Goal: Task Accomplishment & Management: Use online tool/utility

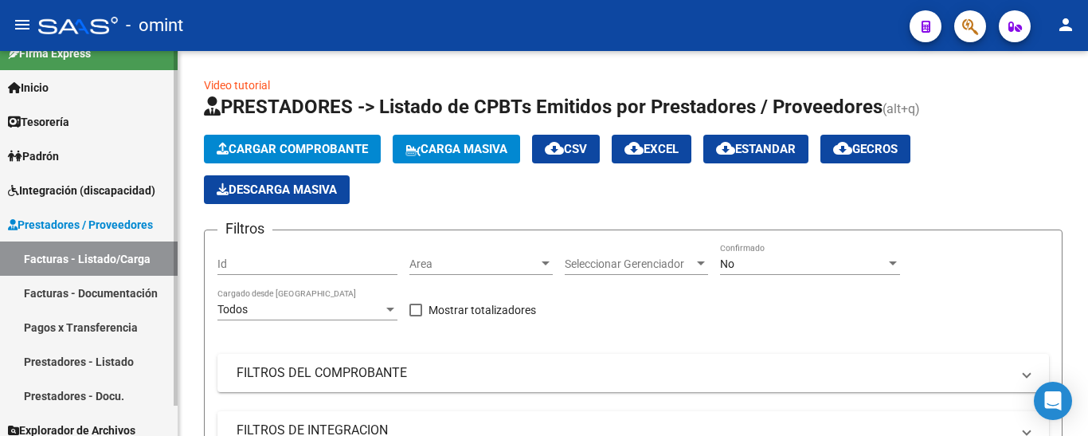
scroll to position [33, 0]
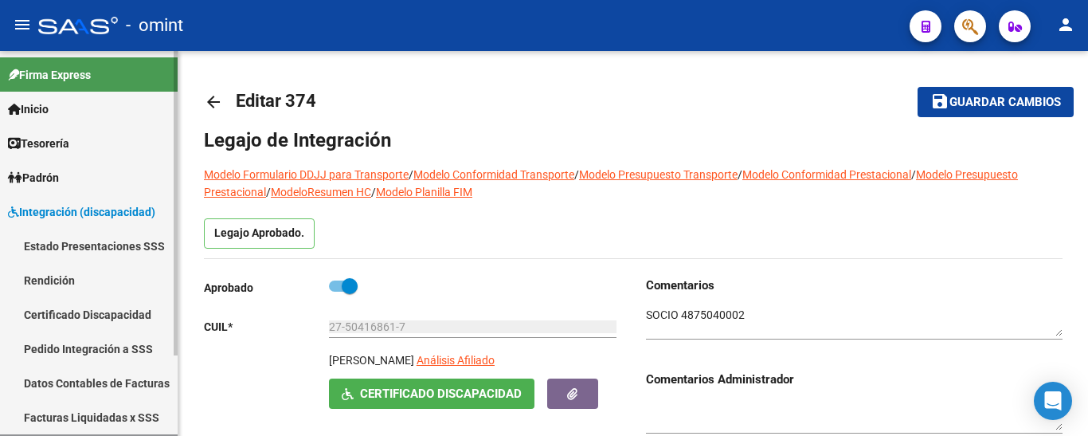
scroll to position [101, 0]
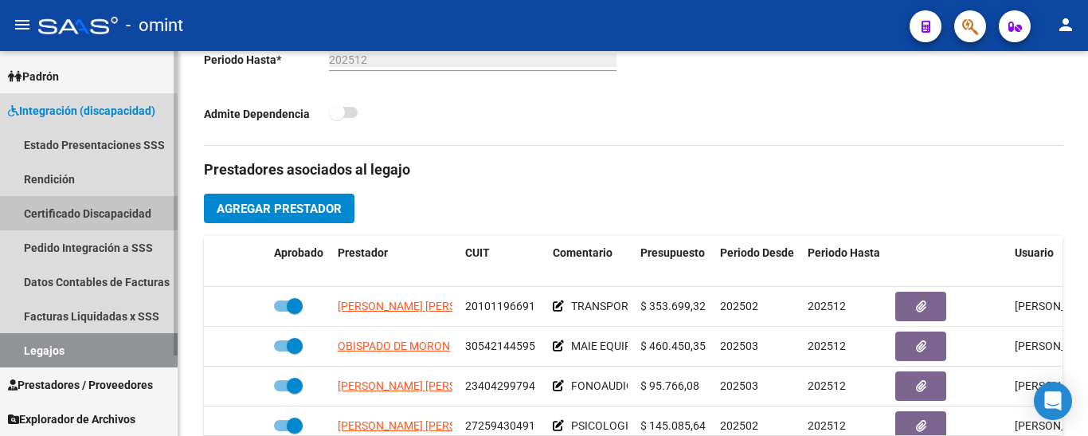
click at [60, 208] on link "Certificado Discapacidad" at bounding box center [89, 213] width 178 height 34
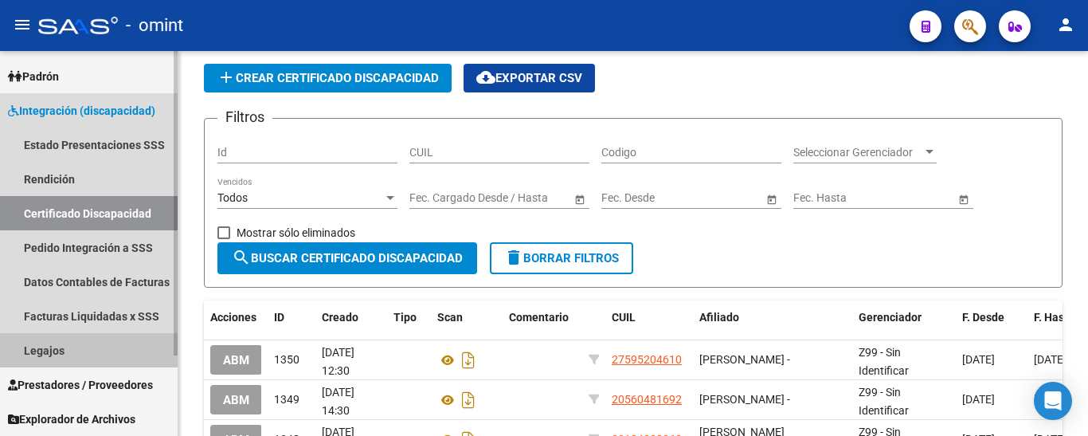
drag, startPoint x: 51, startPoint y: 354, endPoint x: 59, endPoint y: 349, distance: 9.7
click at [51, 353] on link "Legajos" at bounding box center [89, 350] width 178 height 34
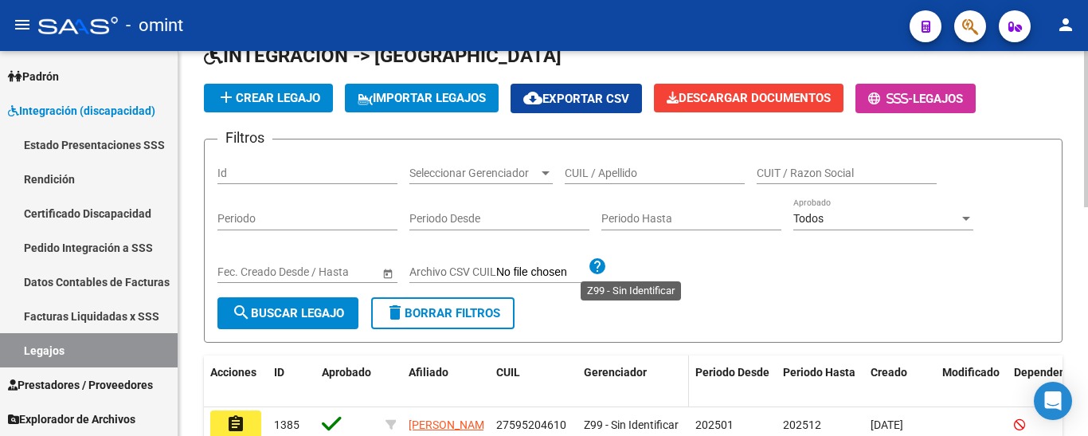
scroll to position [6, 0]
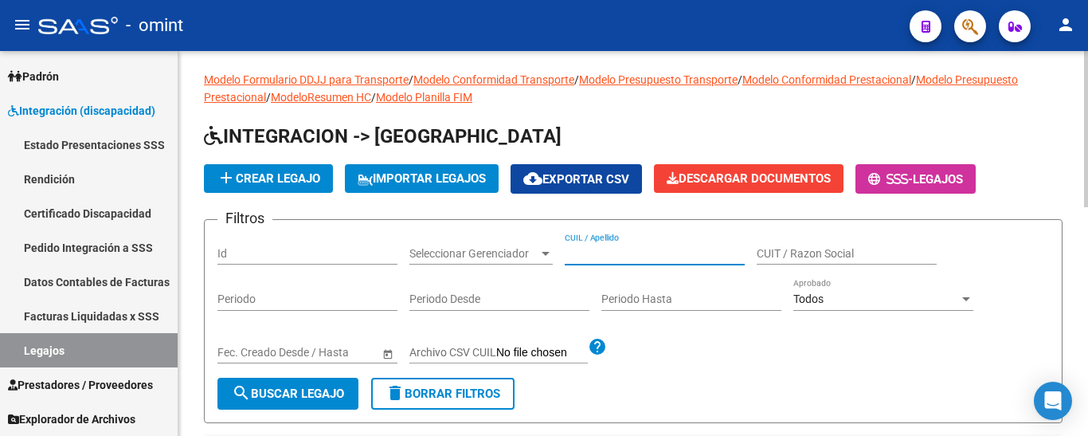
paste input "PRUYAS LEONEL"
type input "PRUYAS LEONEL"
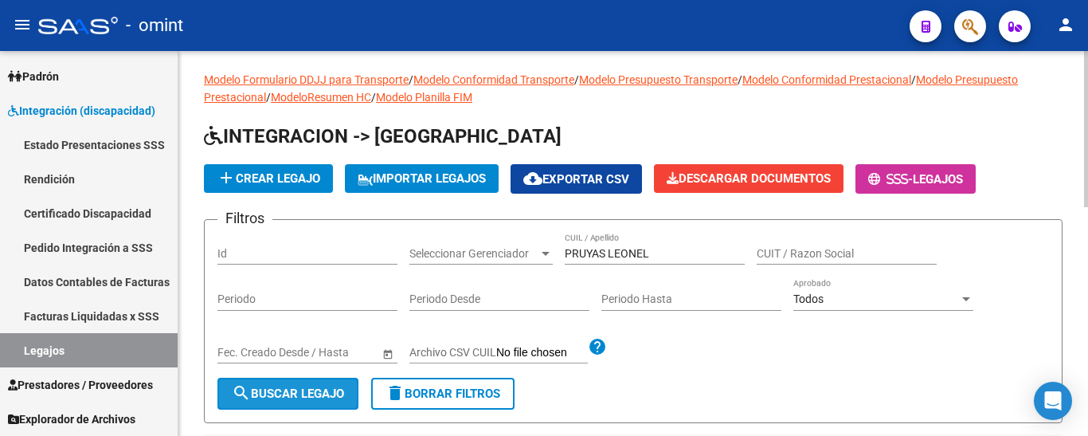
click at [316, 385] on button "search Buscar Legajo" at bounding box center [287, 393] width 141 height 32
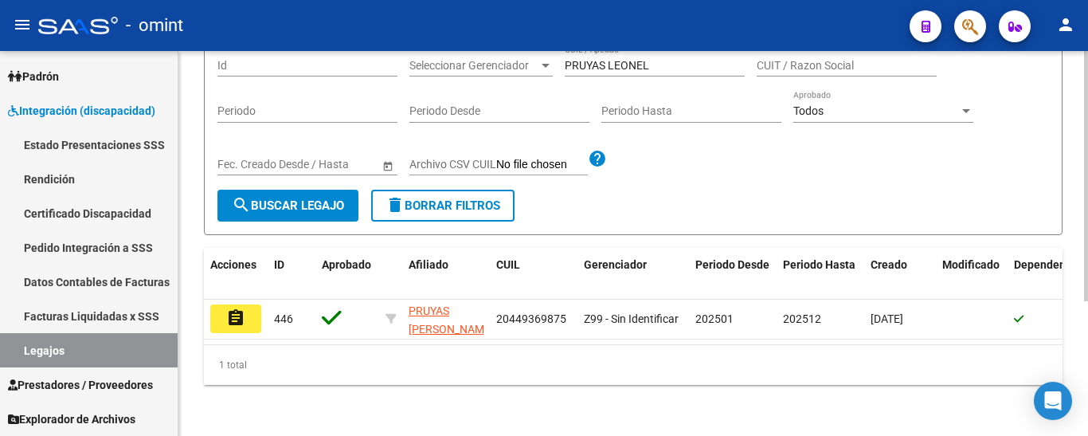
scroll to position [207, 0]
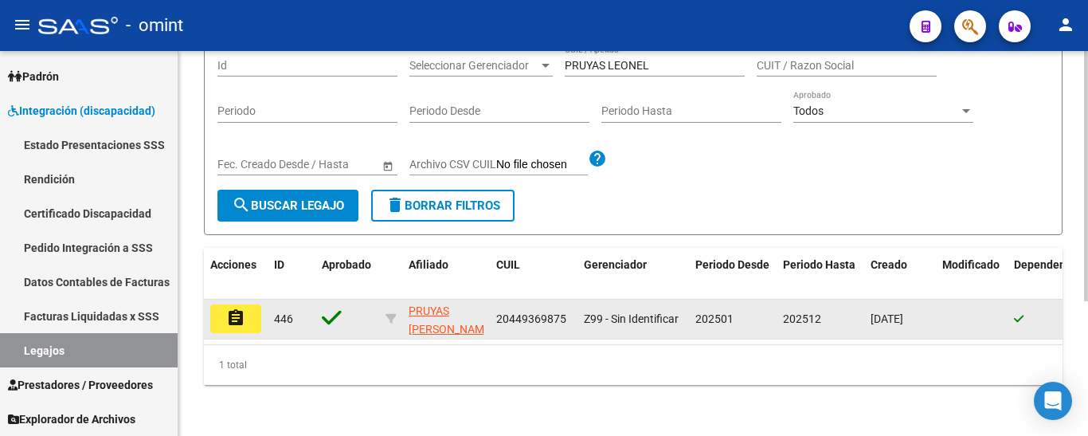
click at [228, 308] on mat-icon "assignment" at bounding box center [235, 317] width 19 height 19
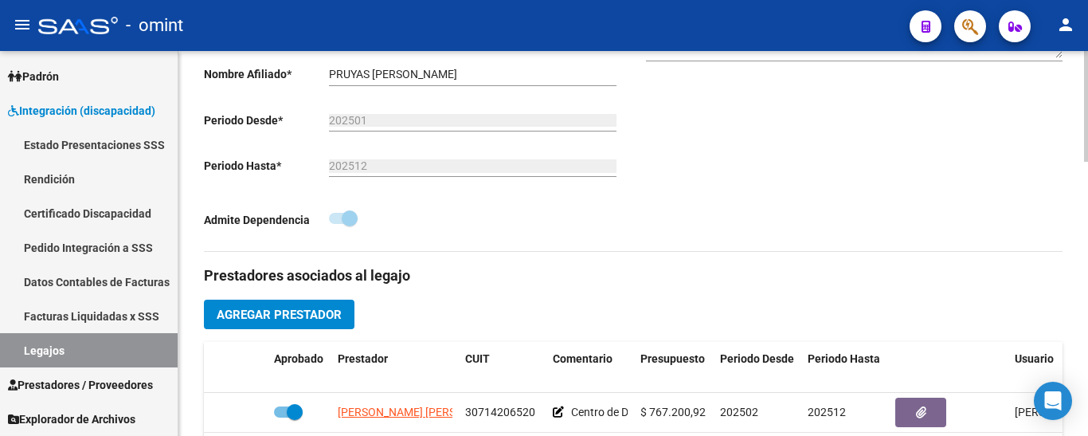
scroll to position [637, 0]
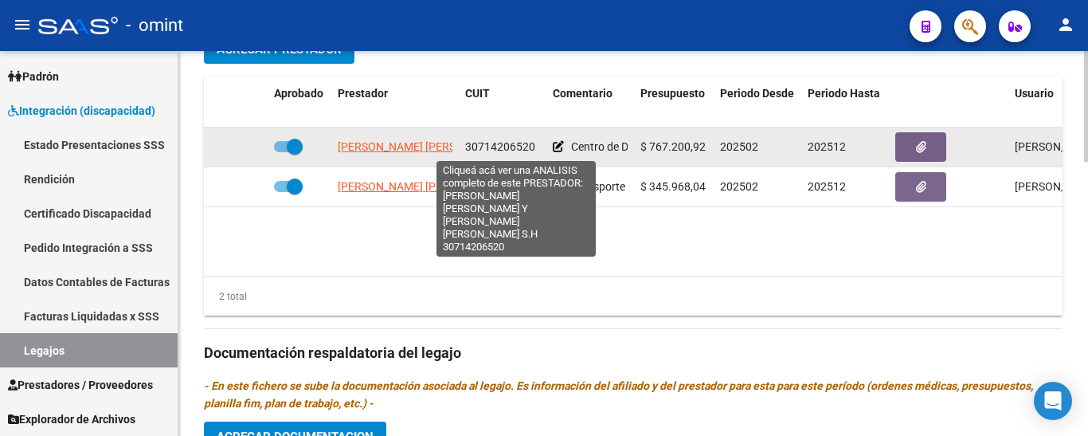
click at [397, 143] on span "GALLARDO FLORENCIA MARIA LUZ Y DUARTE LUCIANA ANABELLA S.H" at bounding box center [526, 146] width 377 height 13
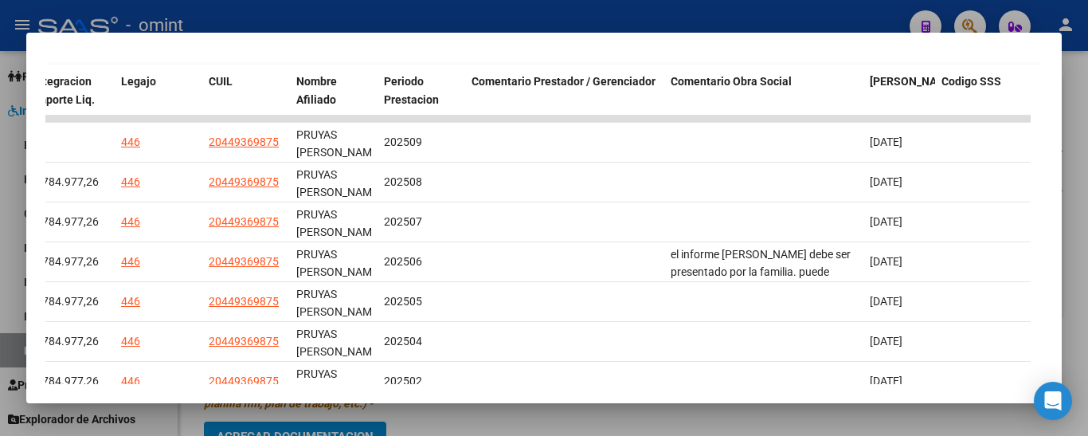
scroll to position [360, 0]
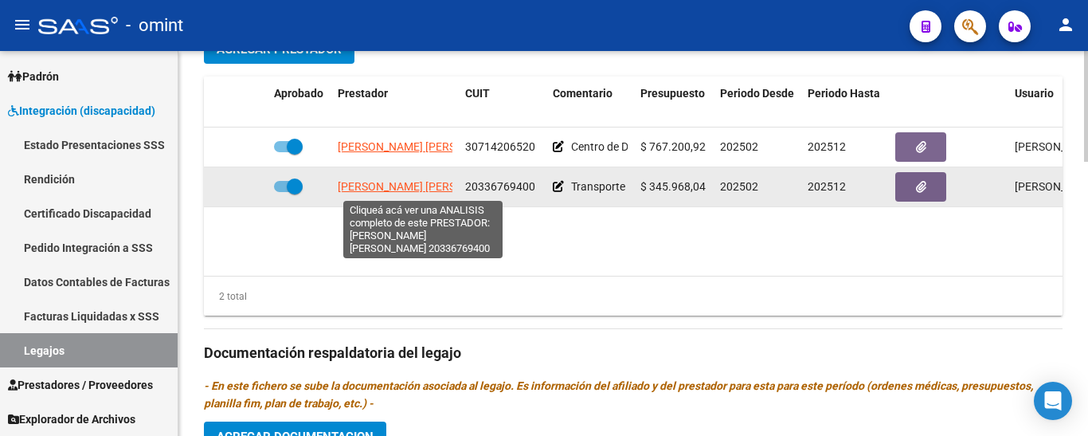
click at [409, 189] on span "GONZALEZ SEBASTIAN EZEQUIEL" at bounding box center [424, 186] width 173 height 13
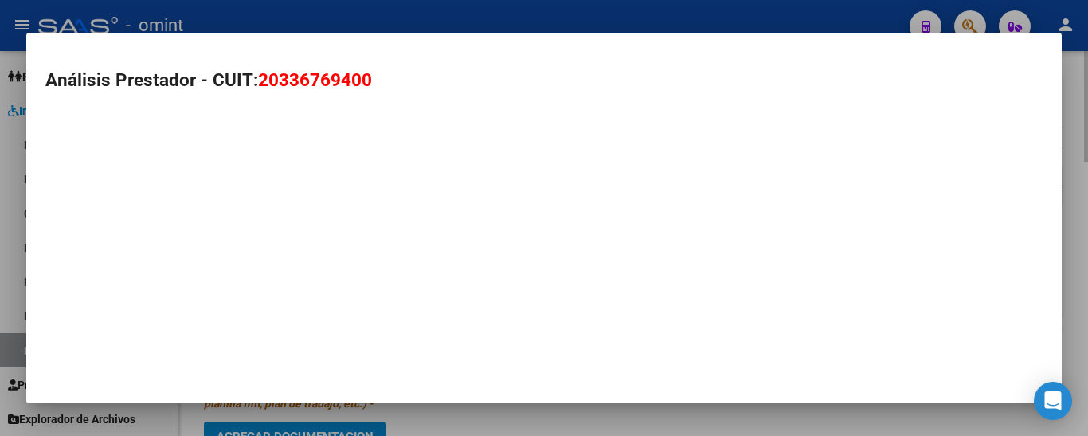
type textarea "20336769400"
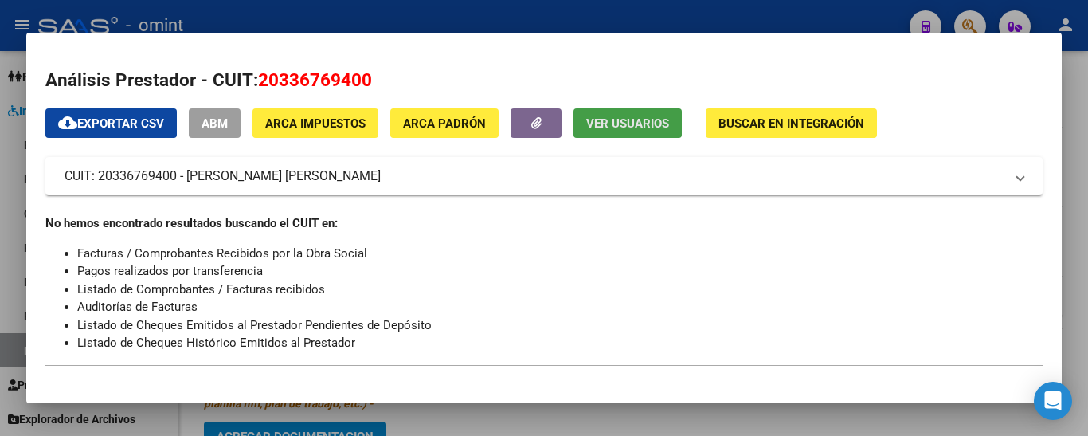
click at [624, 113] on button "Ver Usuarios" at bounding box center [627, 122] width 108 height 29
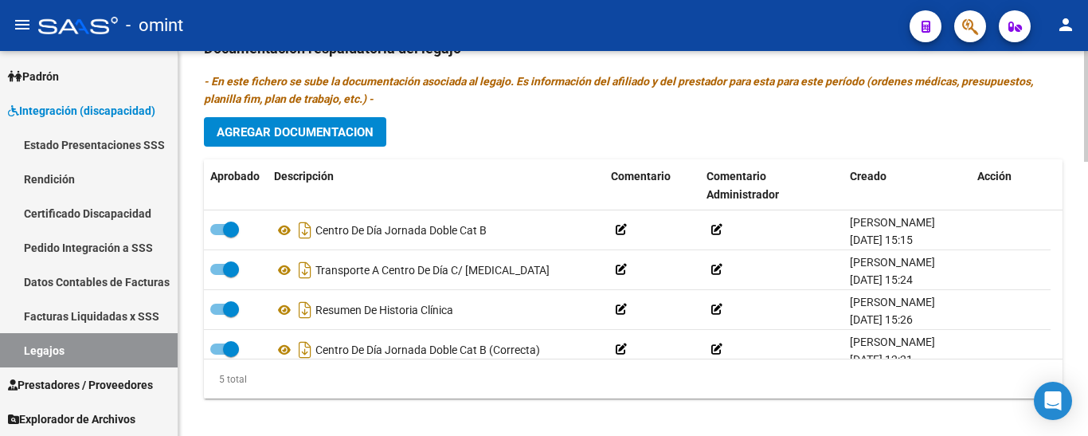
scroll to position [955, 0]
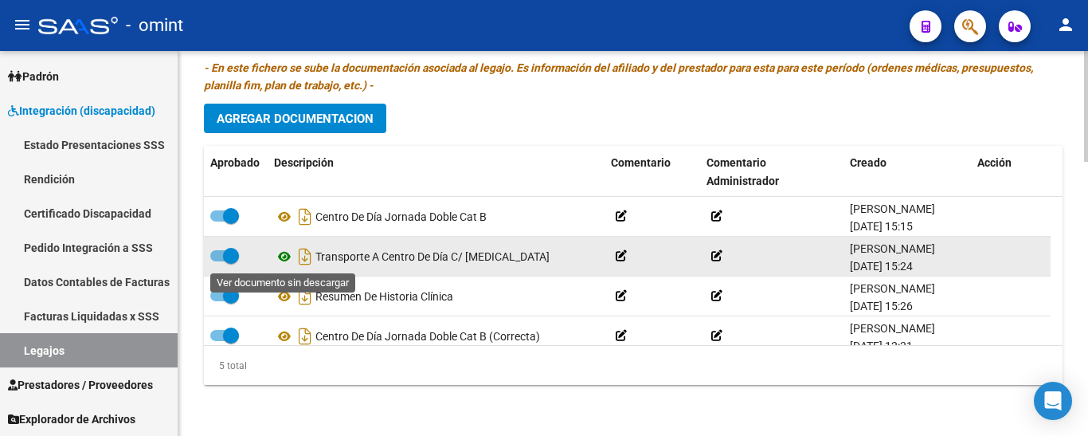
click at [283, 256] on icon at bounding box center [284, 256] width 21 height 19
